Goal: Transaction & Acquisition: Purchase product/service

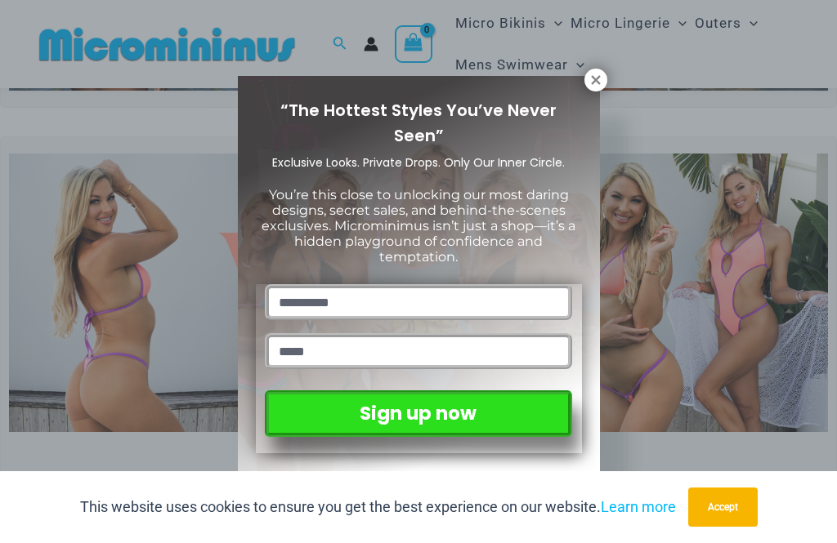
scroll to position [315, 0]
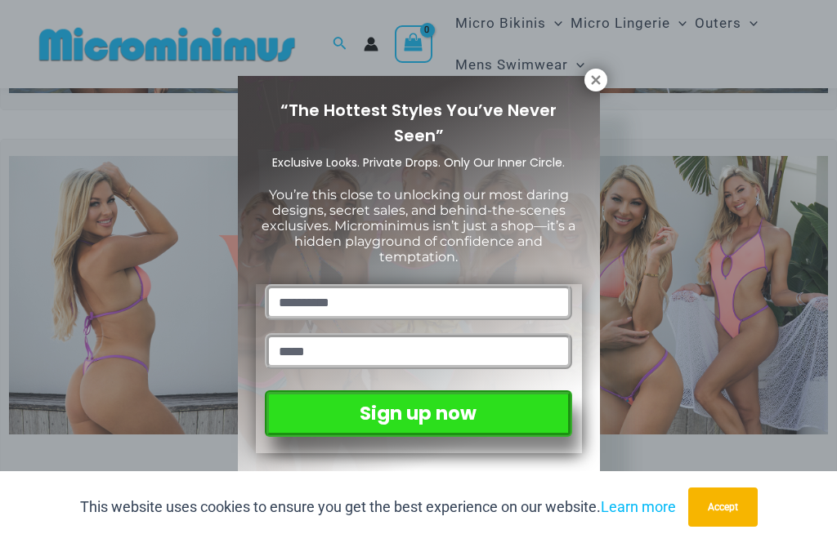
click at [593, 87] on icon at bounding box center [595, 80] width 15 height 15
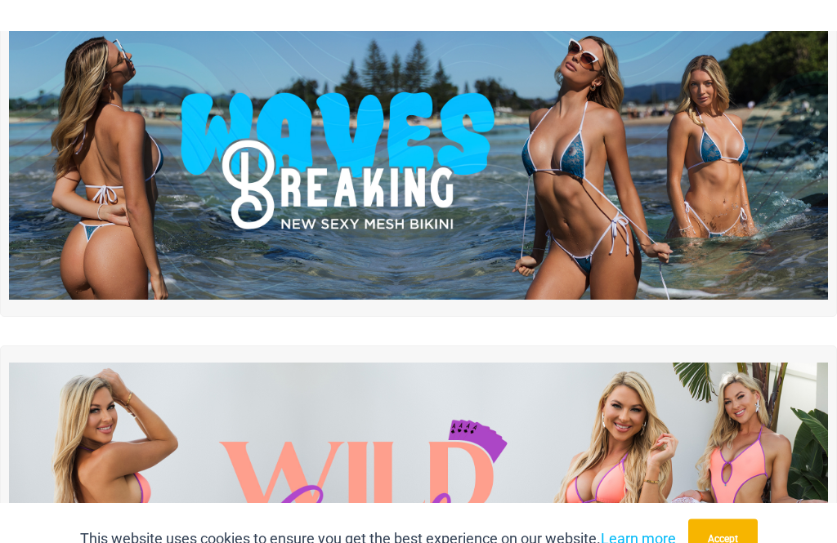
scroll to position [0, 0]
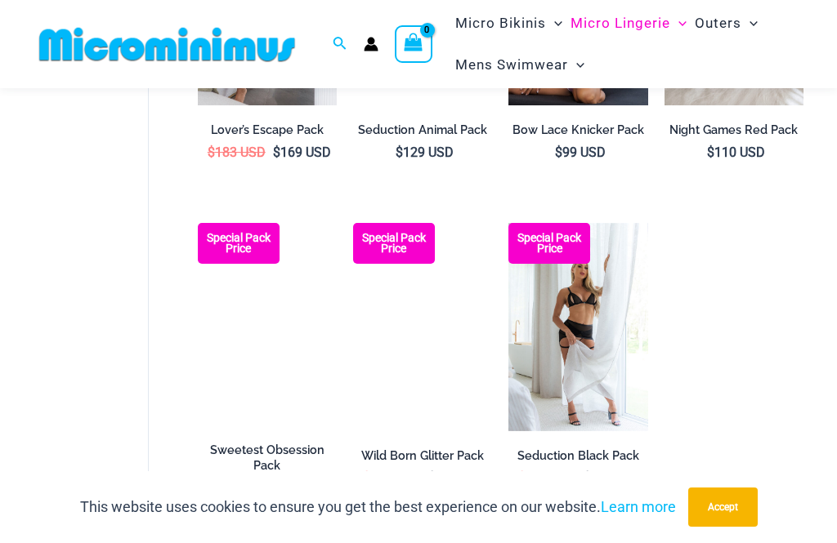
scroll to position [1343, 0]
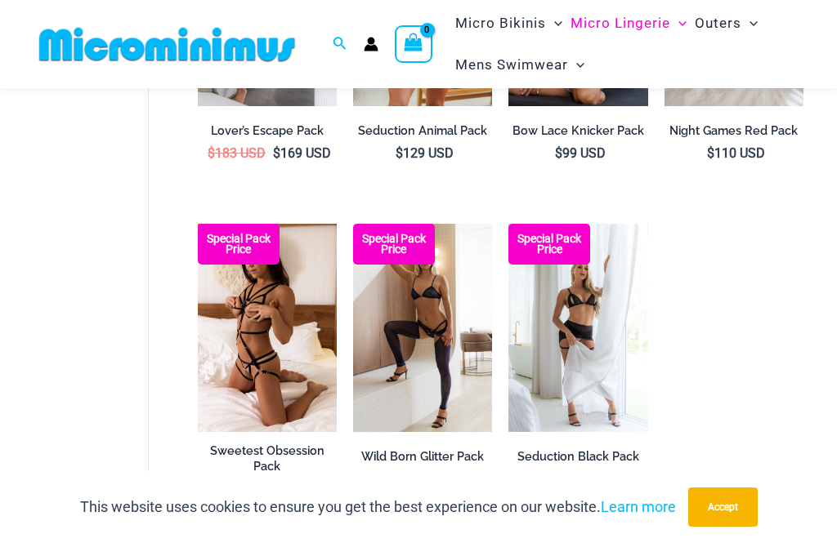
click at [508, 224] on img at bounding box center [508, 224] width 0 height 0
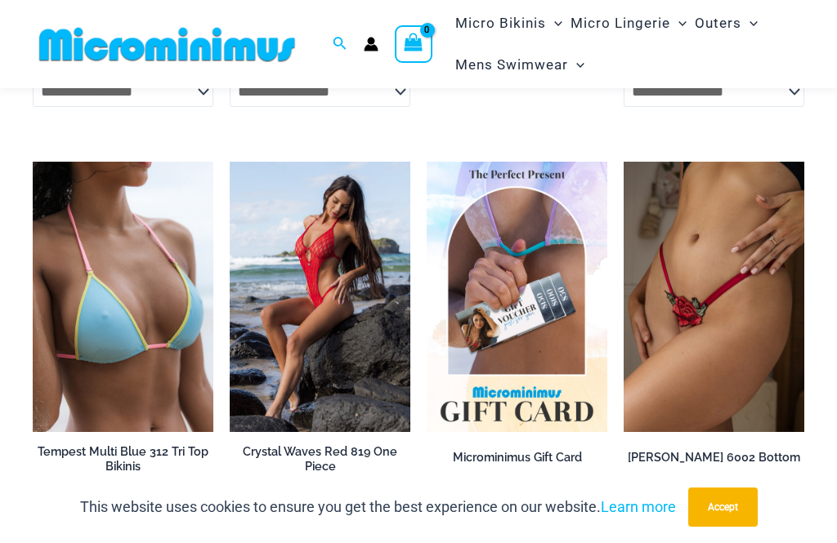
scroll to position [2978, 0]
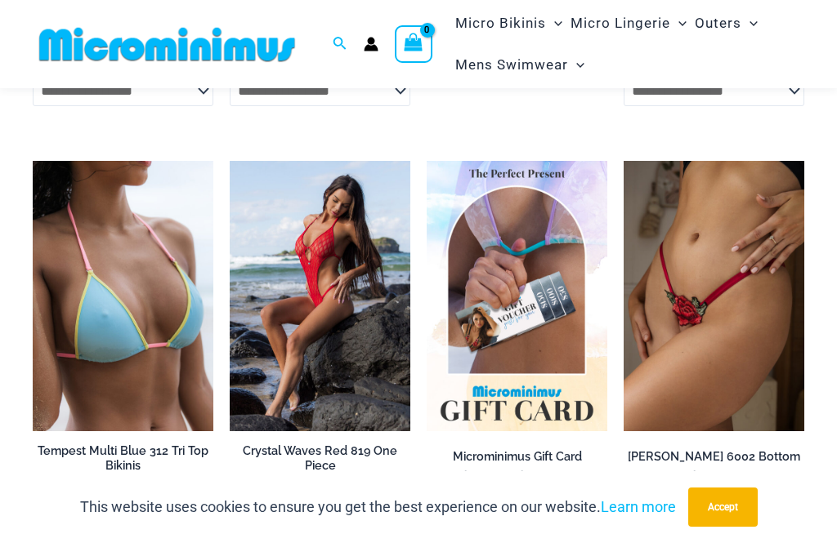
click at [230, 161] on img at bounding box center [230, 161] width 0 height 0
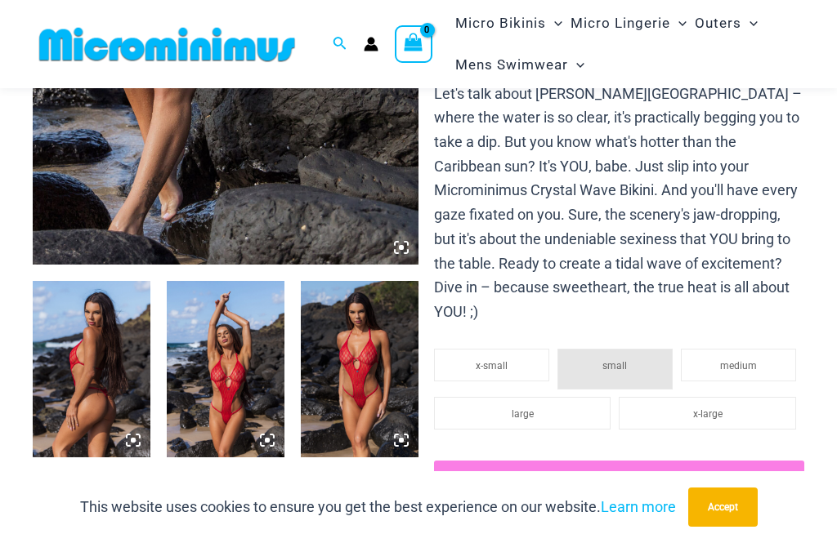
scroll to position [448, 0]
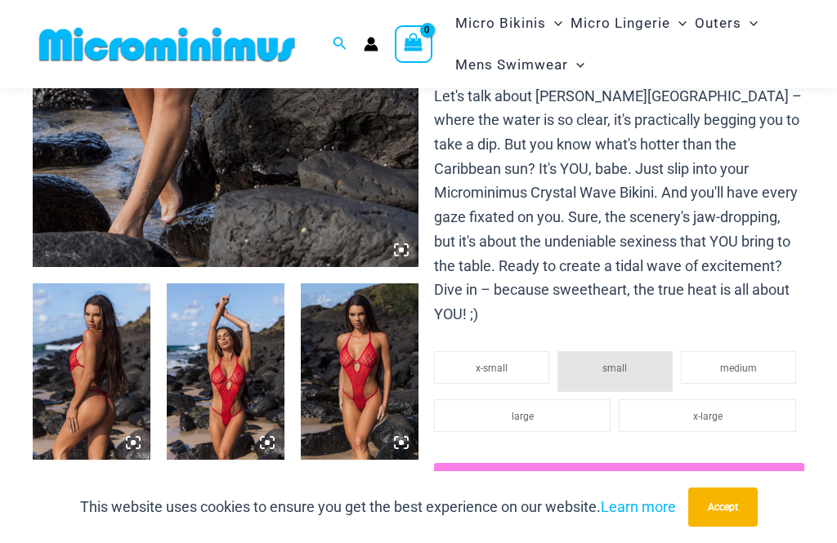
click at [131, 441] on icon at bounding box center [133, 442] width 5 height 5
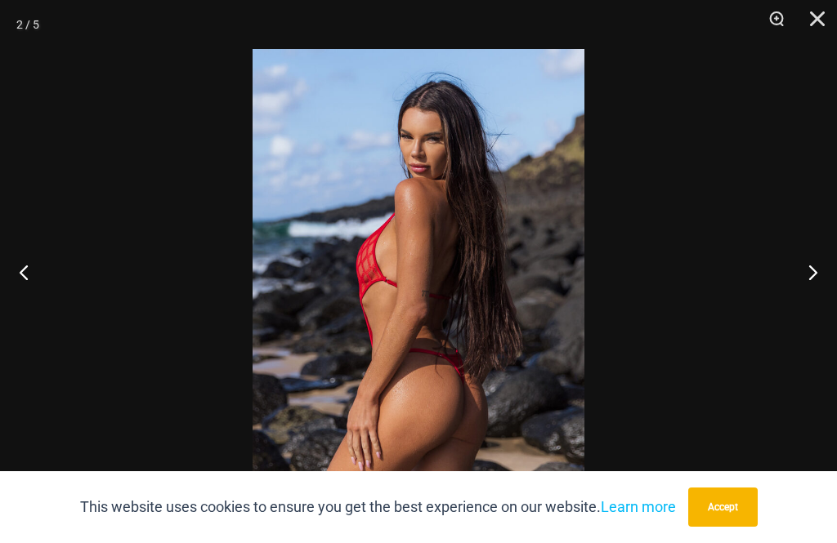
click at [805, 306] on button "Next" at bounding box center [805, 272] width 61 height 82
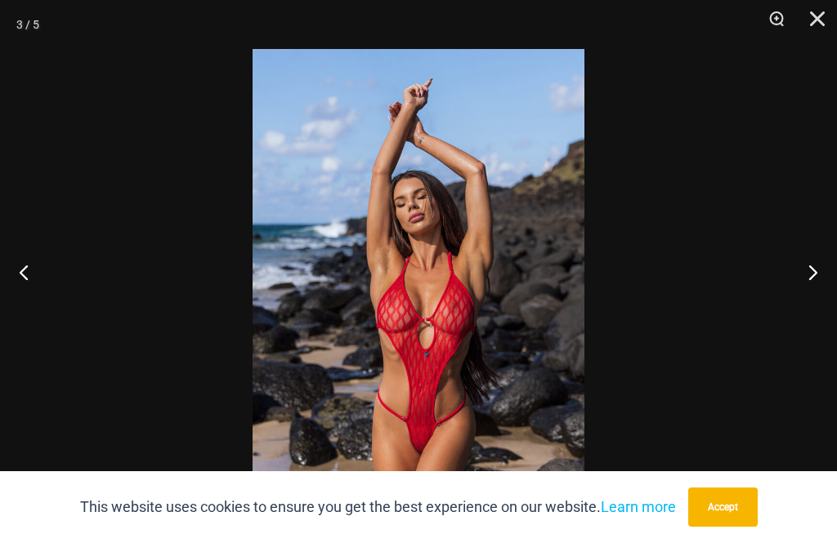
click at [811, 301] on button "Next" at bounding box center [805, 272] width 61 height 82
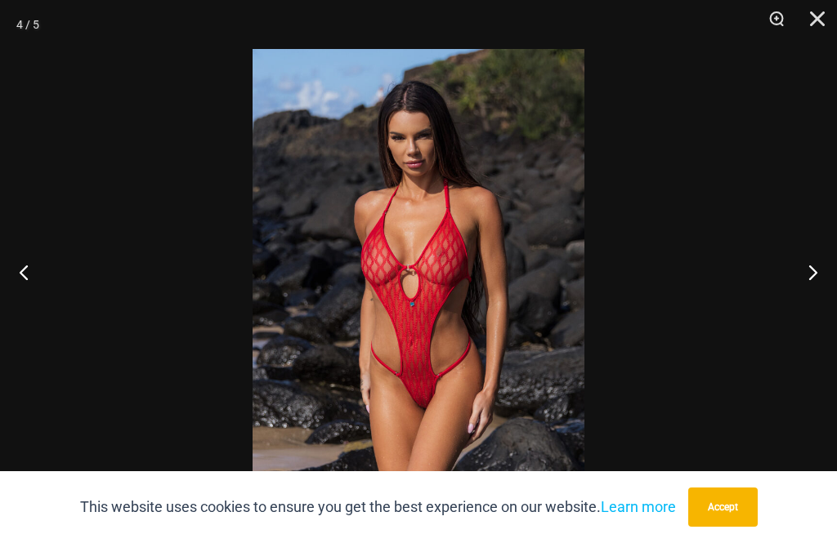
click at [802, 301] on button "Next" at bounding box center [805, 272] width 61 height 82
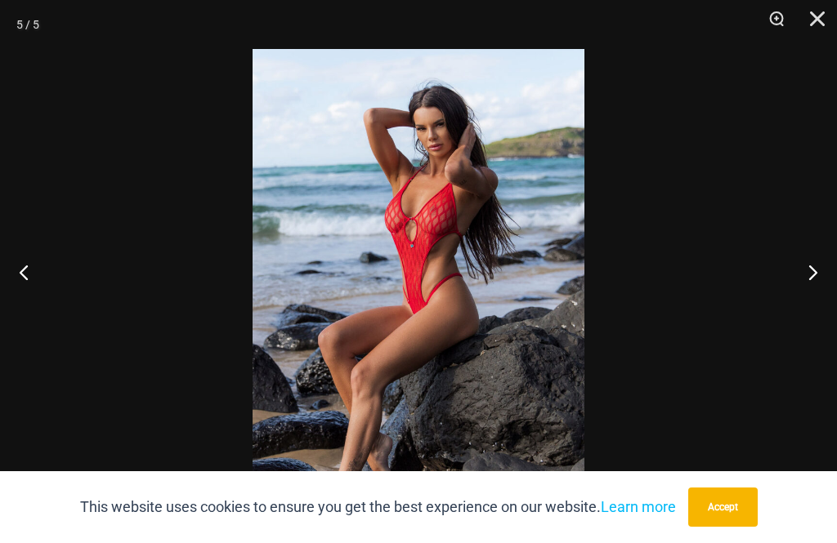
click at [831, 307] on button "Next" at bounding box center [805, 272] width 61 height 82
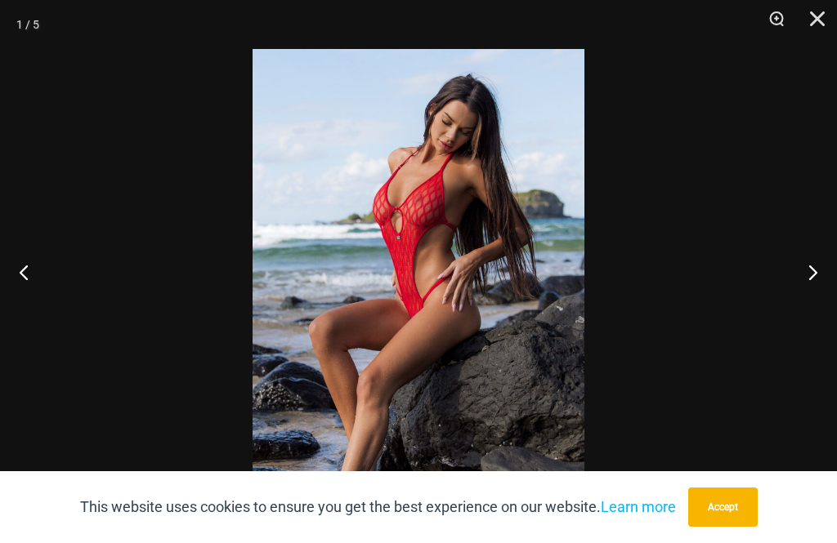
click at [814, 295] on button "Next" at bounding box center [805, 272] width 61 height 82
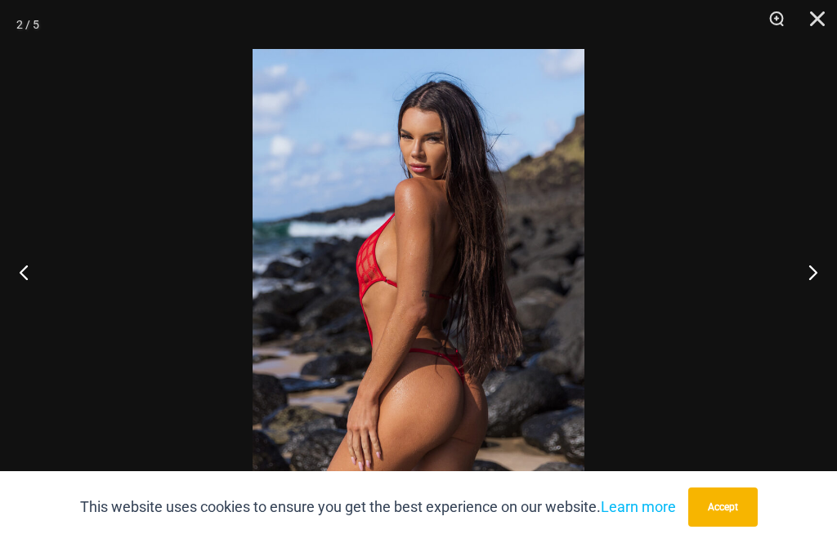
click at [820, 313] on button "Next" at bounding box center [805, 272] width 61 height 82
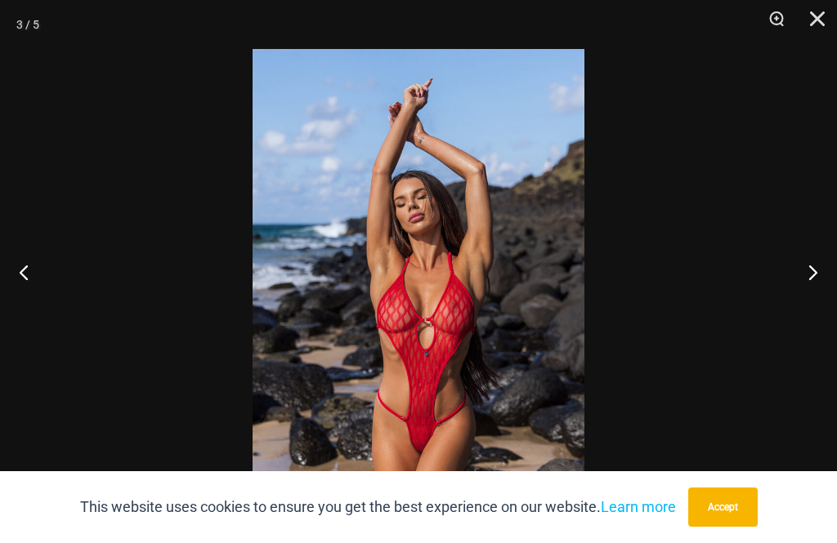
click at [807, 26] on button "Close" at bounding box center [811, 24] width 41 height 49
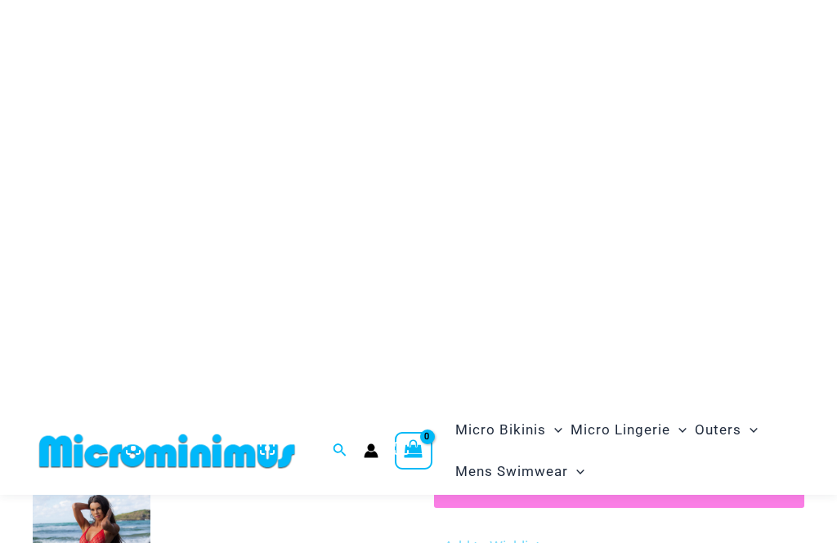
scroll to position [0, 0]
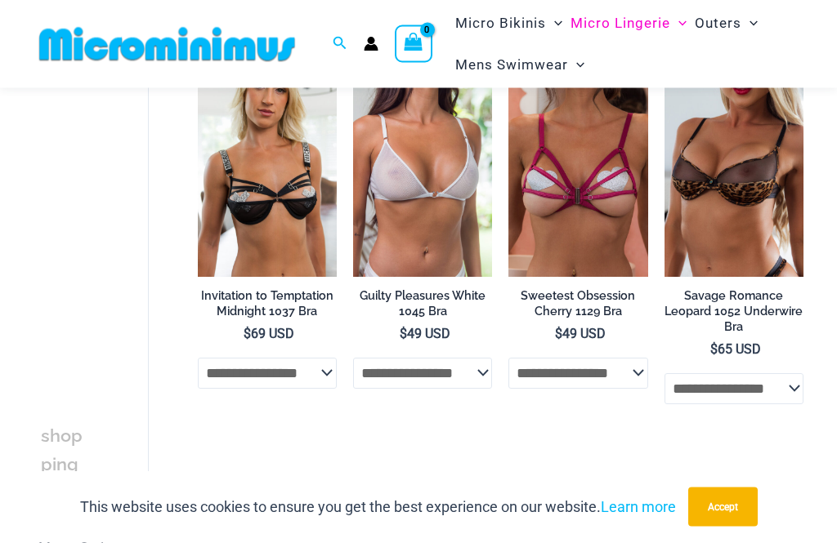
scroll to position [525, 0]
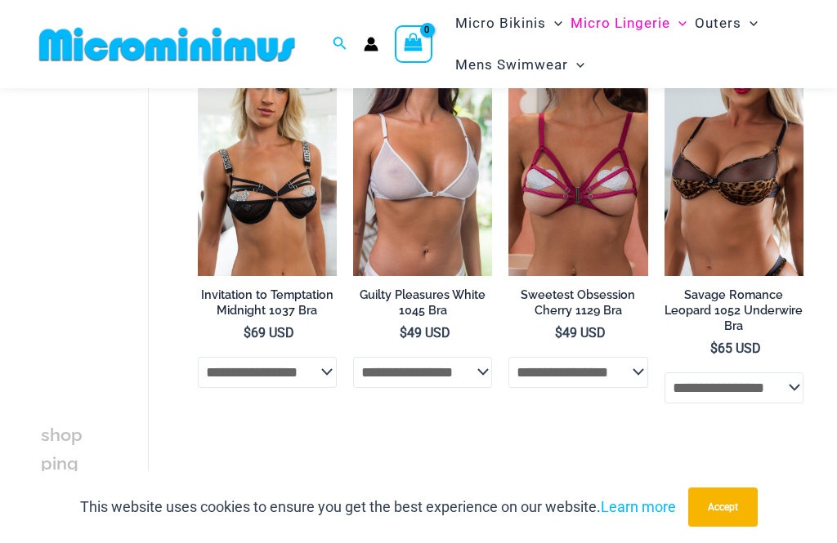
click at [353, 67] on img at bounding box center [353, 67] width 0 height 0
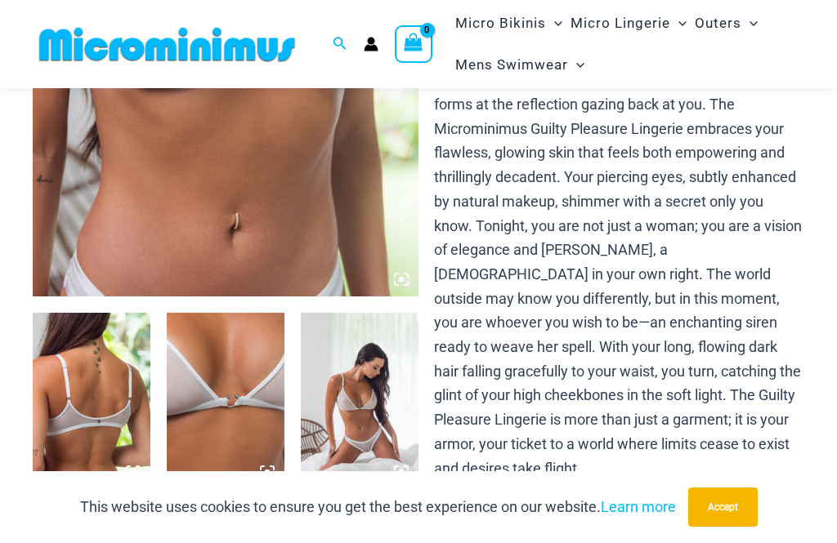
scroll to position [387, 0]
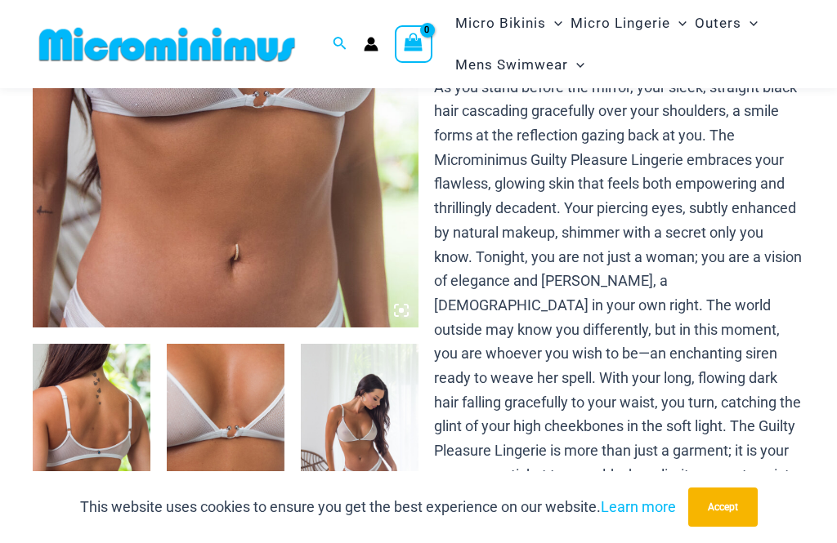
click at [407, 314] on icon at bounding box center [405, 314] width 3 height 3
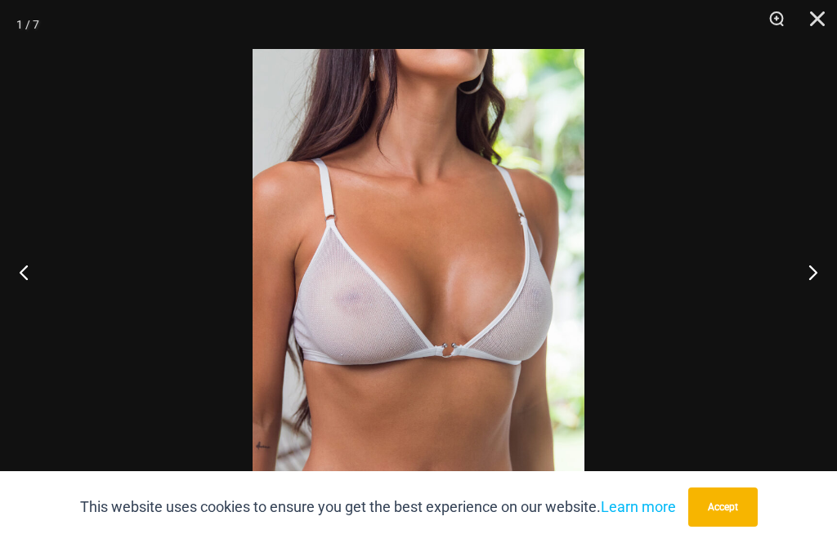
click at [813, 306] on button "Next" at bounding box center [805, 272] width 61 height 82
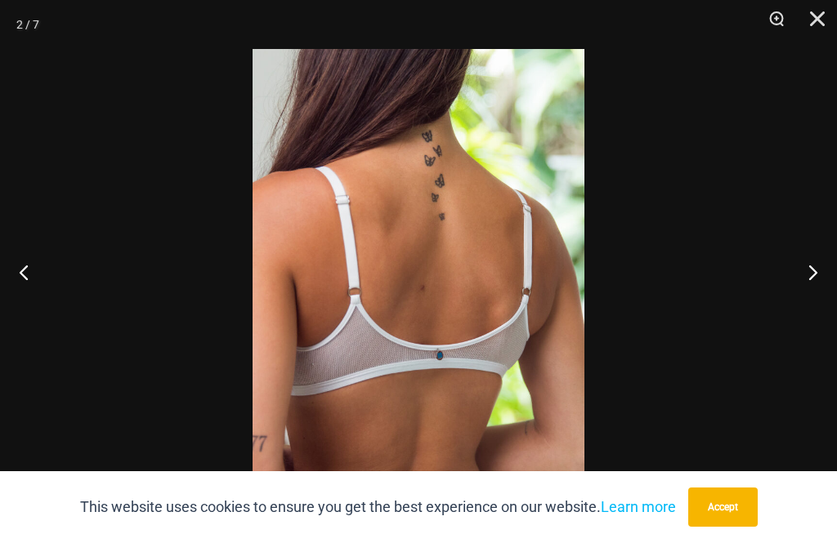
click at [819, 310] on button "Next" at bounding box center [805, 272] width 61 height 82
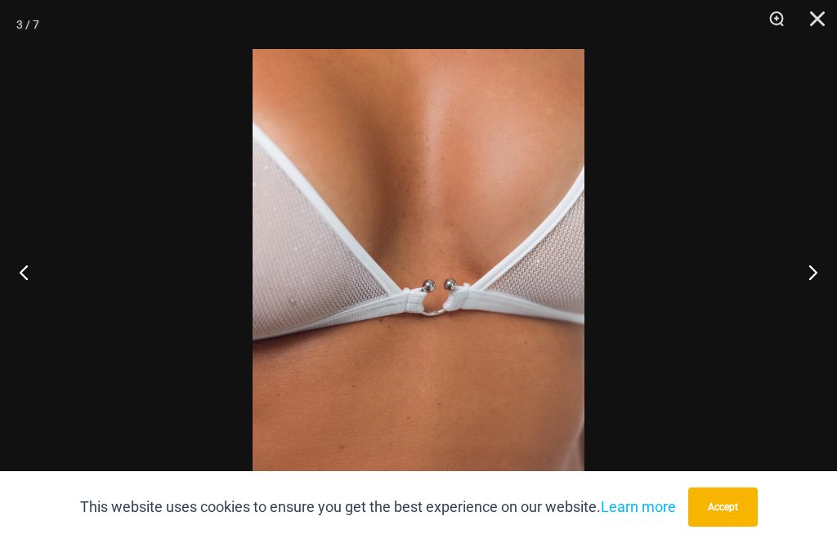
click at [817, 304] on button "Next" at bounding box center [805, 272] width 61 height 82
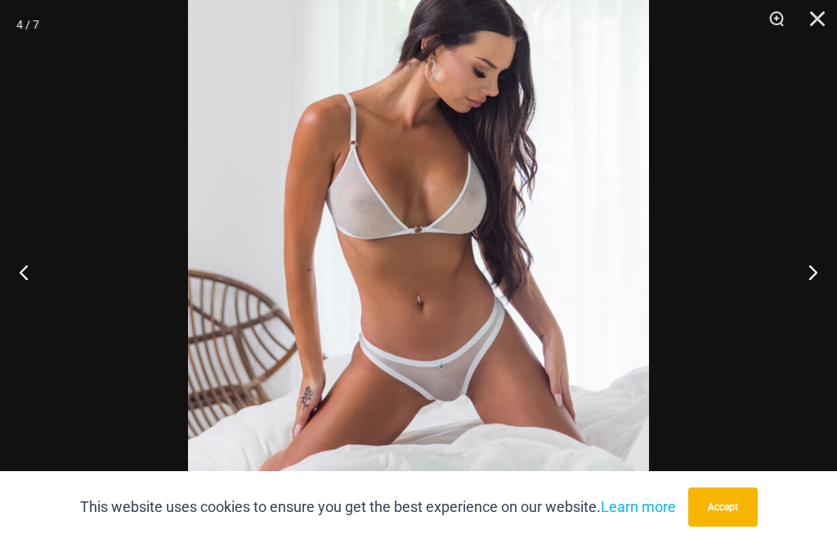
click at [814, 287] on button "Next" at bounding box center [805, 272] width 61 height 82
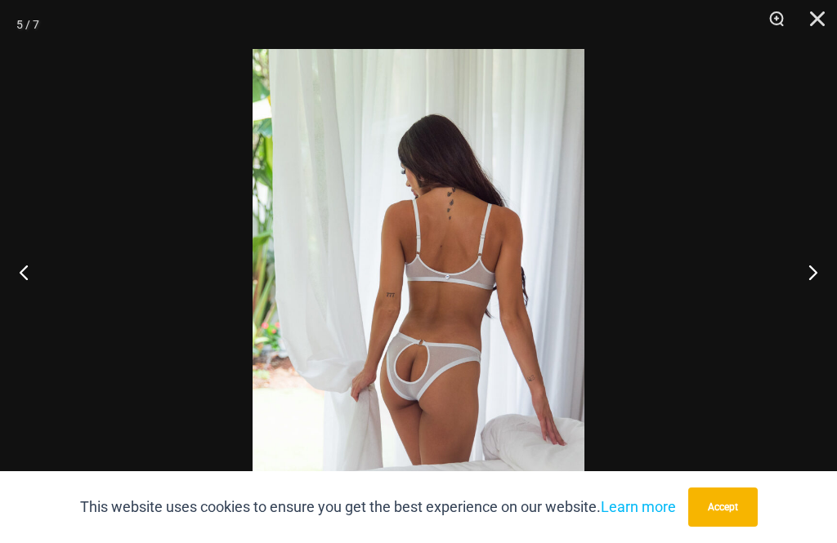
click at [801, 306] on button "Next" at bounding box center [805, 272] width 61 height 82
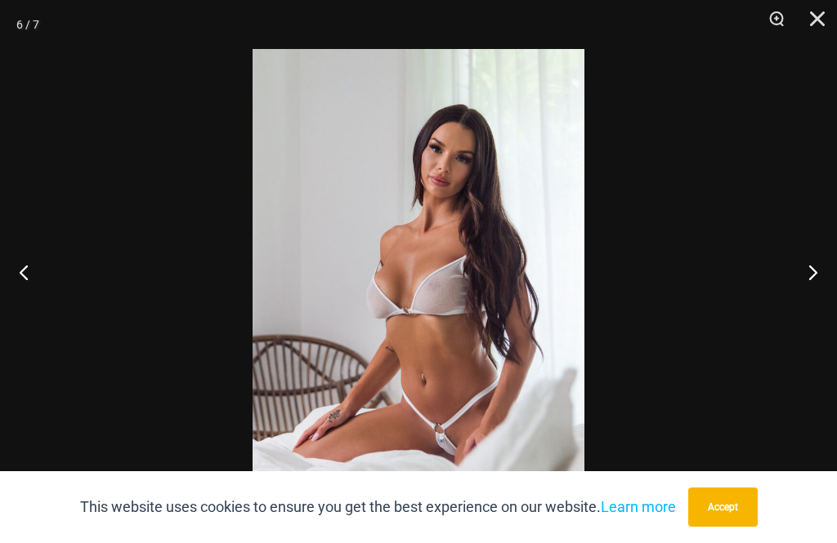
click at [809, 311] on button "Next" at bounding box center [805, 272] width 61 height 82
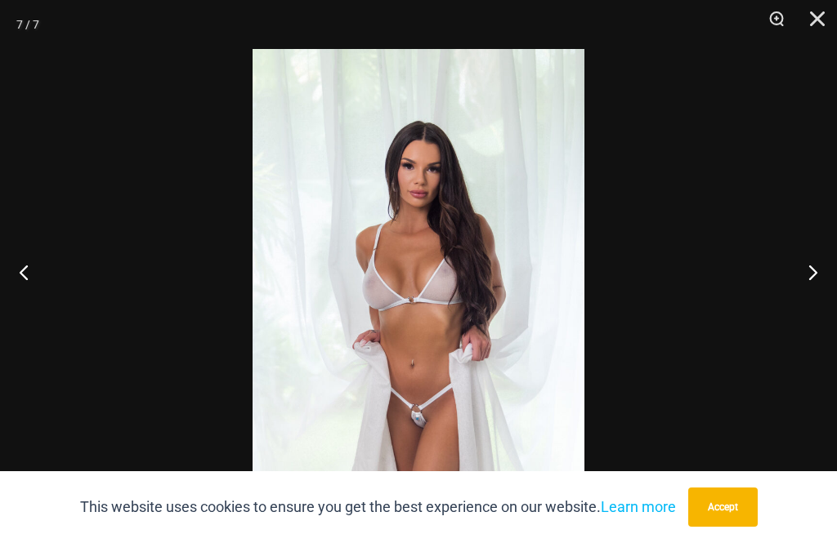
click at [819, 306] on button "Next" at bounding box center [805, 272] width 61 height 82
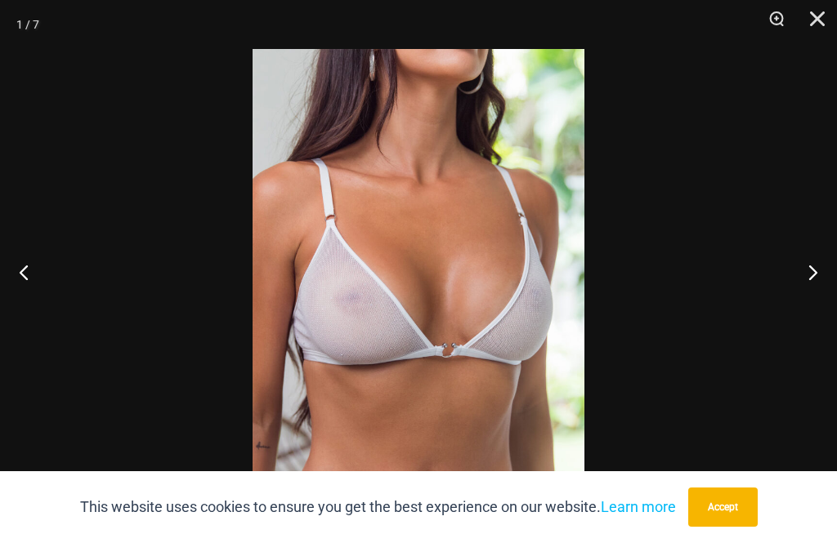
click at [16, 300] on button "Previous" at bounding box center [30, 272] width 61 height 82
